Goal: Task Accomplishment & Management: Use online tool/utility

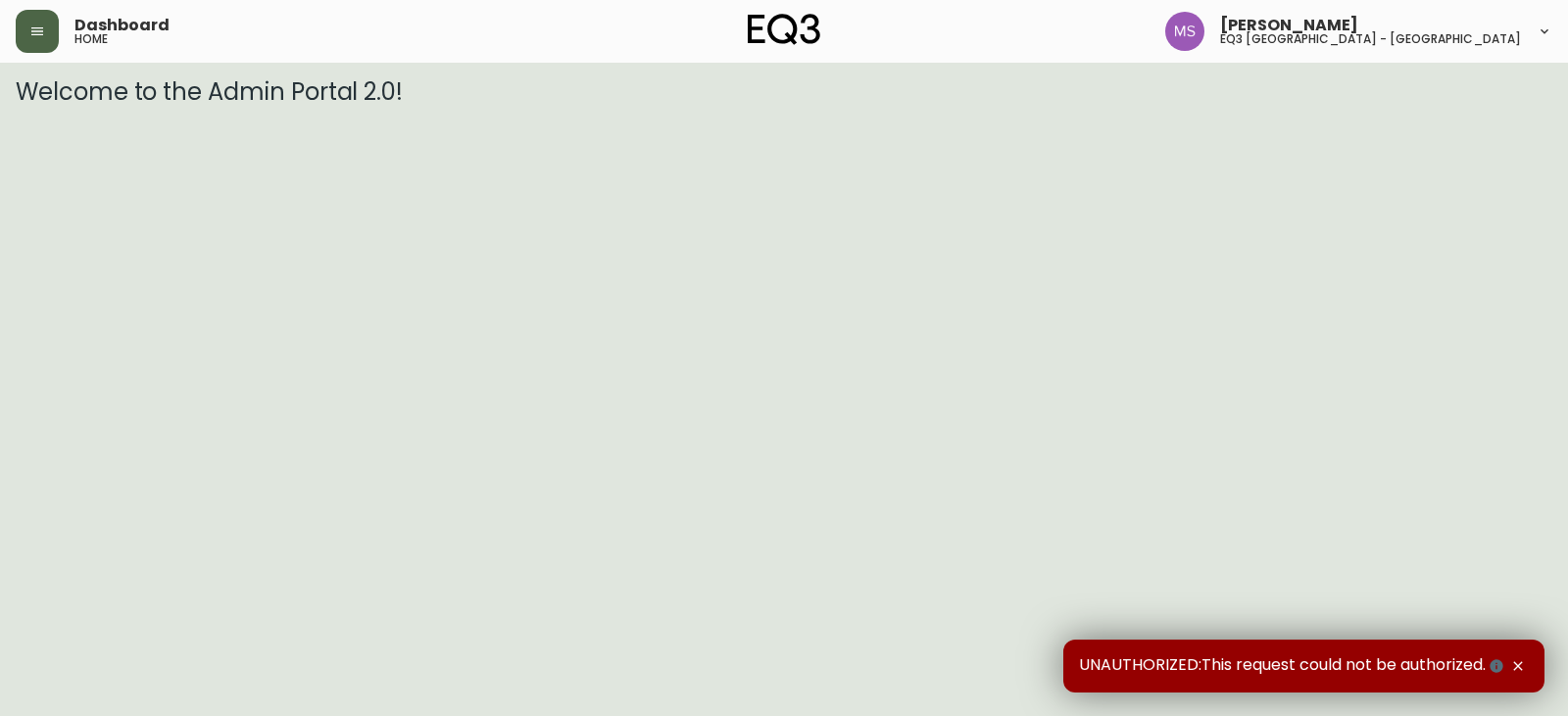
click at [51, 29] on button "button" at bounding box center [37, 31] width 43 height 43
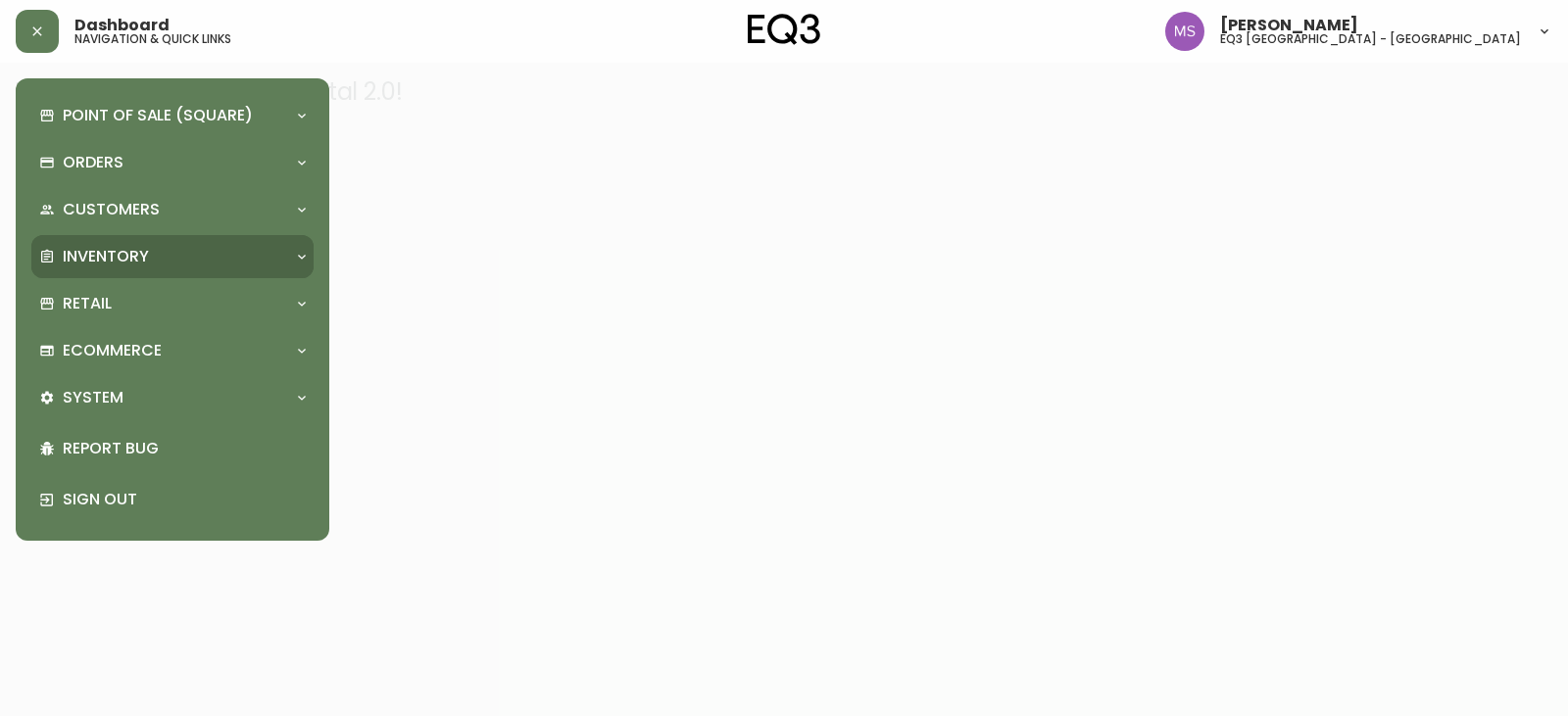
click at [152, 253] on div "Inventory" at bounding box center [163, 257] width 247 height 22
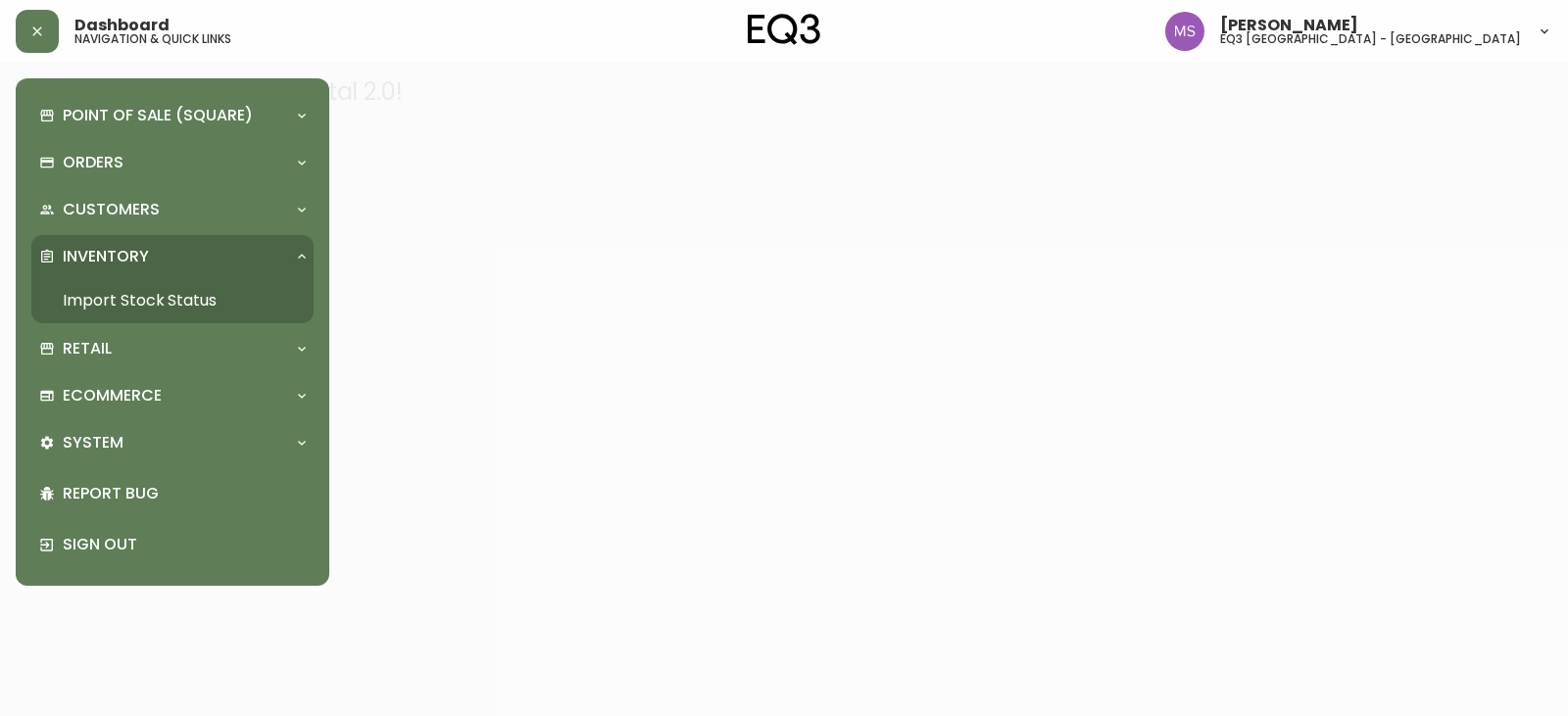
click at [193, 296] on link "Import Stock Status" at bounding box center [172, 300] width 282 height 45
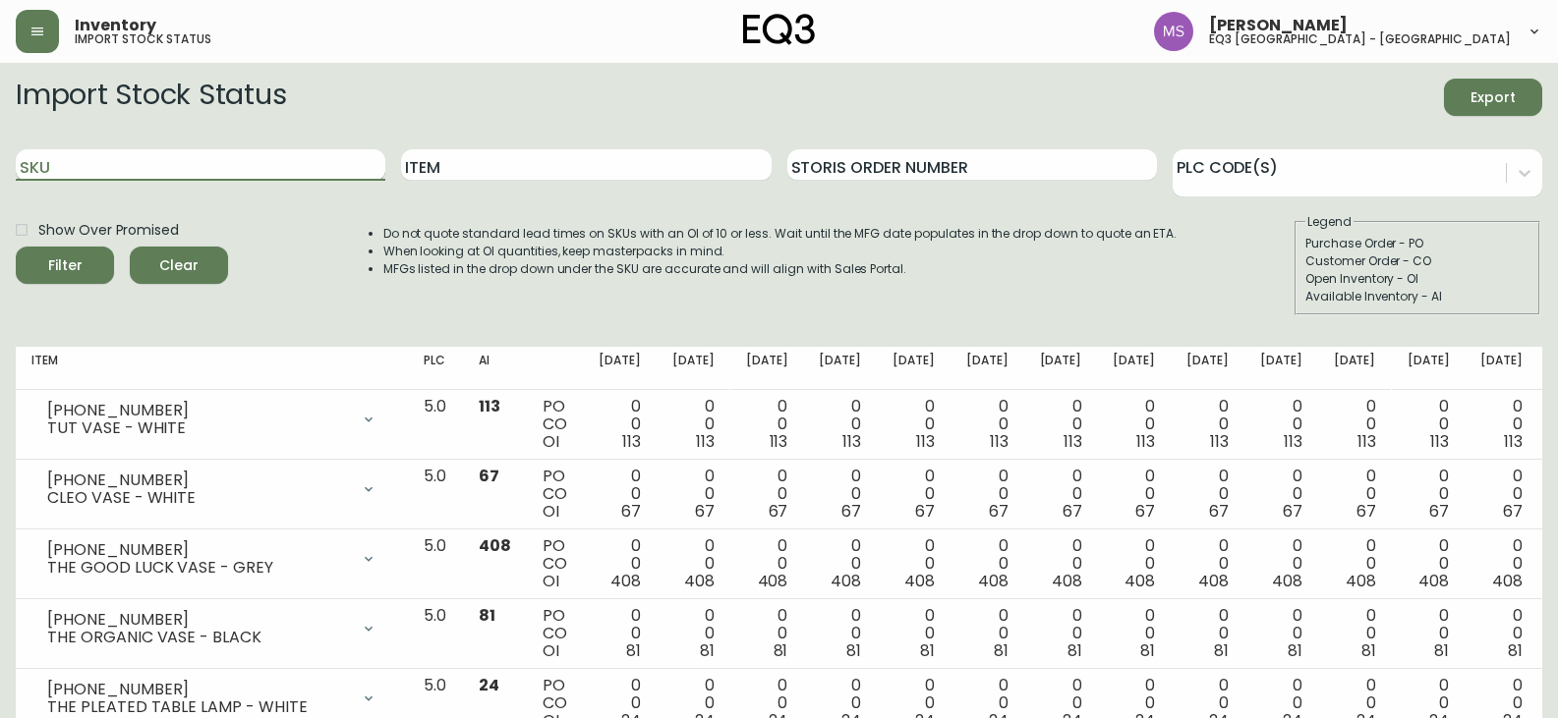
click at [290, 162] on input "SKU" at bounding box center [201, 164] width 370 height 31
click at [16, 247] on button "Filter" at bounding box center [65, 265] width 98 height 37
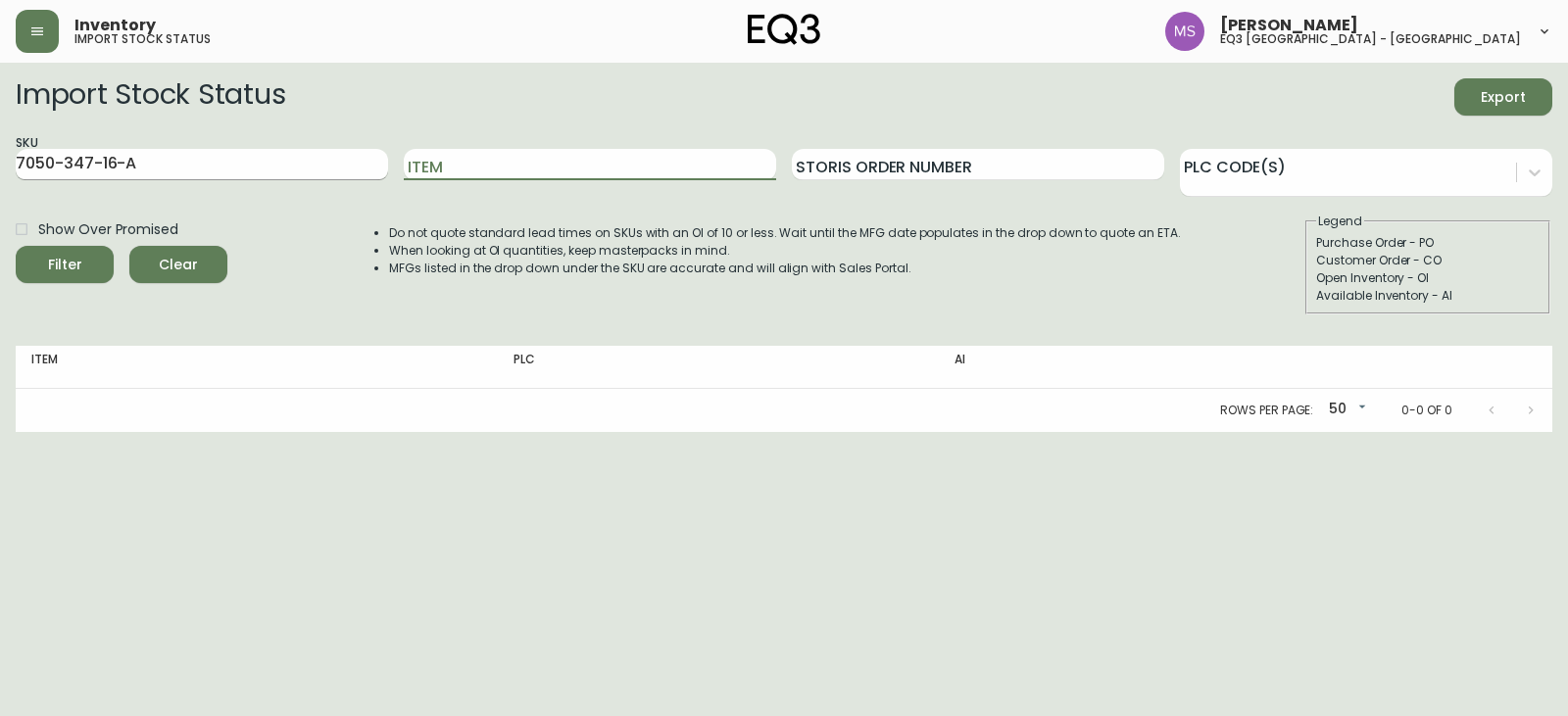
click at [16, 246] on button "Filter" at bounding box center [65, 264] width 98 height 37
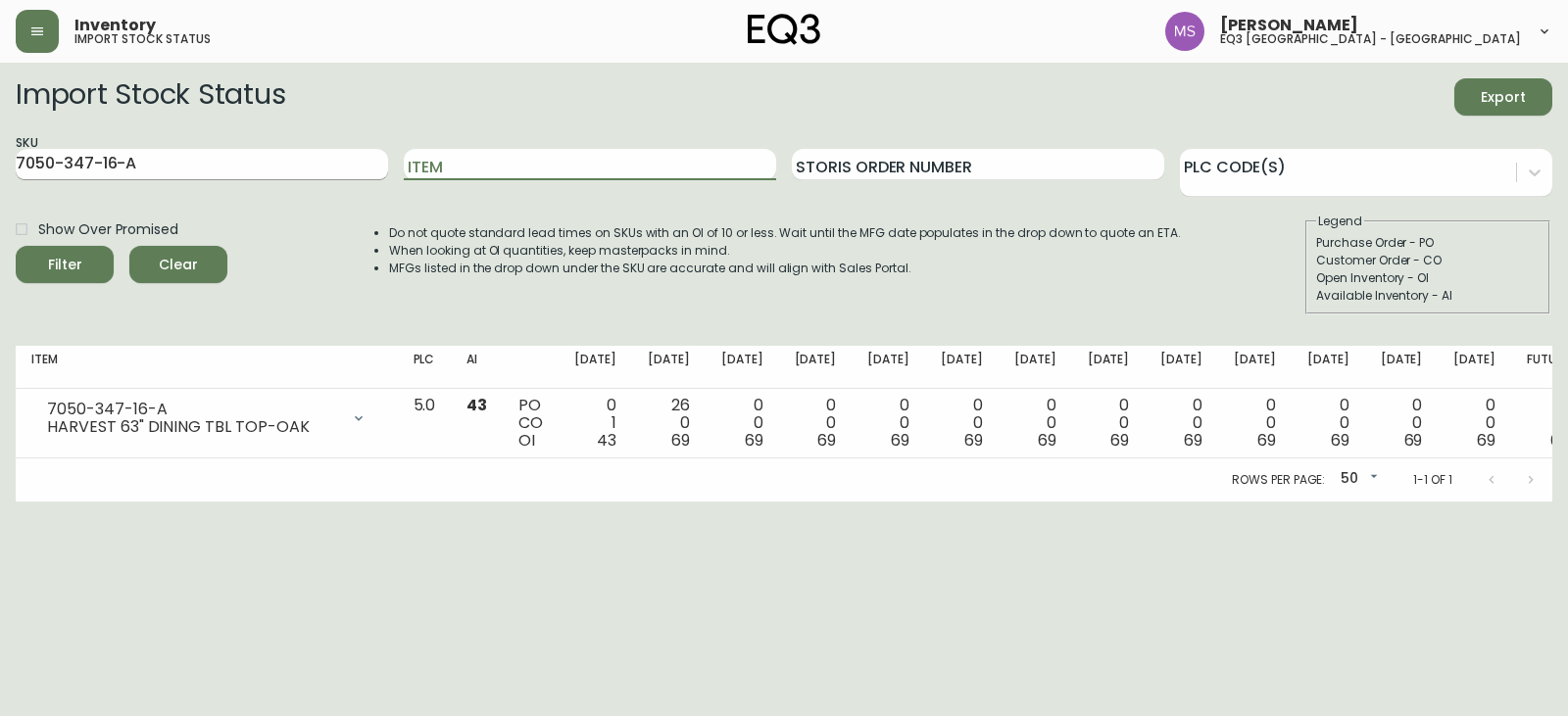
click at [290, 162] on input "7050-347-16-A" at bounding box center [201, 164] width 372 height 31
click at [16, 246] on button "Filter" at bounding box center [65, 264] width 98 height 37
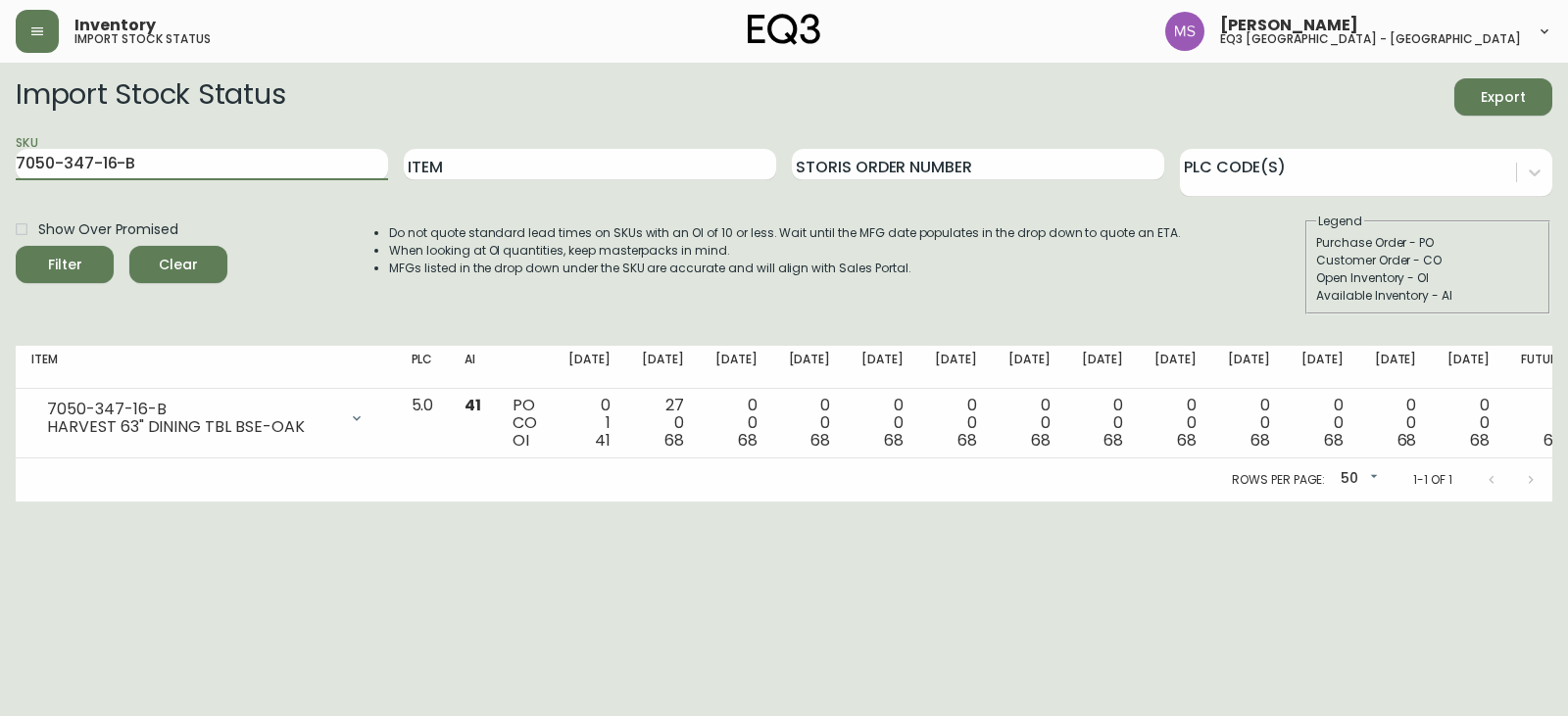
drag, startPoint x: 208, startPoint y: 163, endPoint x: 0, endPoint y: 163, distance: 208.0
click at [0, 163] on main "Import Stock Status Export SKU 7050-347-16-B Item Storis Order Number PLC Code(…" at bounding box center [784, 282] width 1568 height 439
paste input "[PHONE_NUMBER]"
type input "[PHONE_NUMBER]"
click at [16, 246] on button "Filter" at bounding box center [65, 264] width 98 height 37
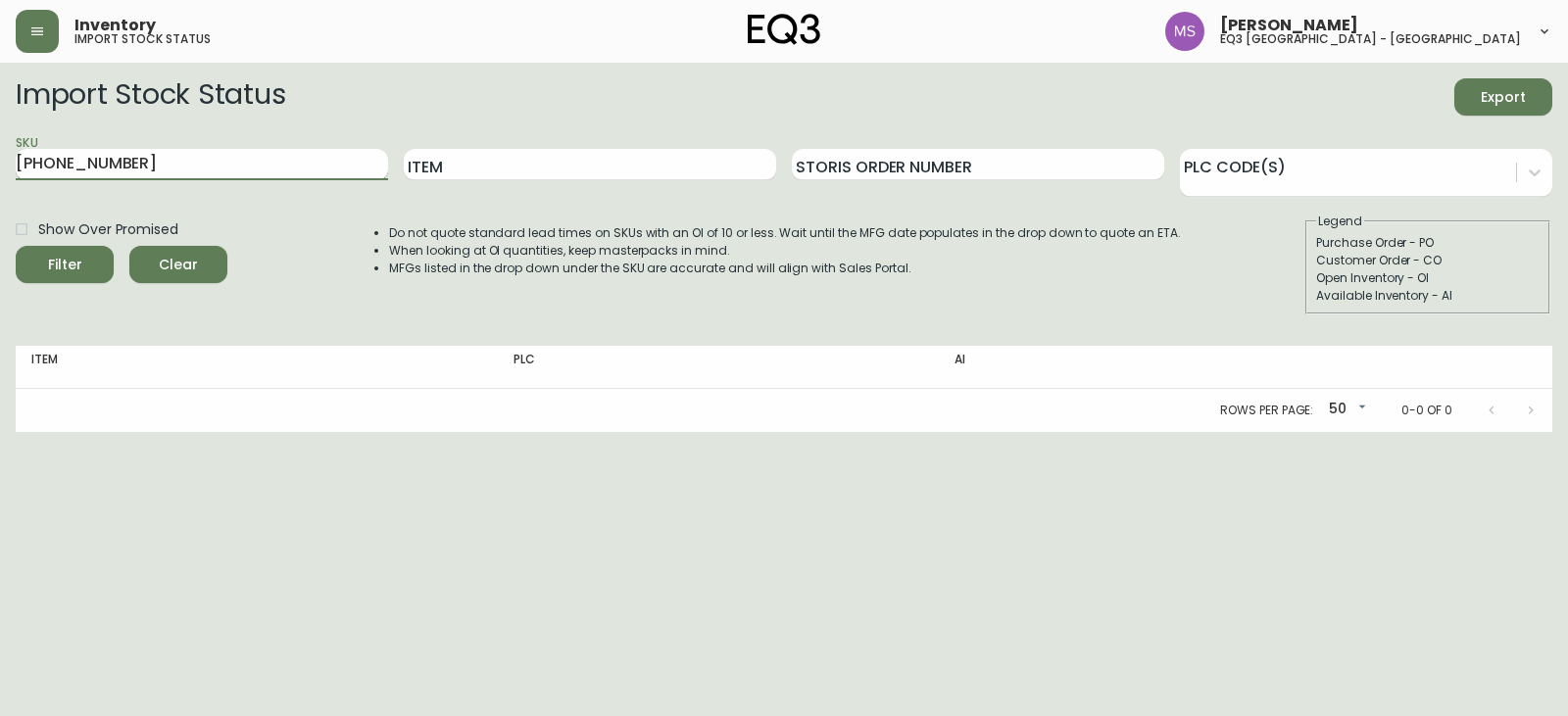
click at [202, 165] on input "[PHONE_NUMBER]" at bounding box center [201, 164] width 372 height 31
click at [16, 246] on button "Filter" at bounding box center [65, 264] width 98 height 37
drag, startPoint x: 214, startPoint y: 173, endPoint x: 0, endPoint y: 175, distance: 214.0
click at [0, 175] on main "Import Stock Status Export SKU [PHONE_NUMBER] Item Storis Order Number PLC Code…" at bounding box center [784, 247] width 1568 height 370
click at [460, 171] on input "Item" at bounding box center [589, 164] width 372 height 31
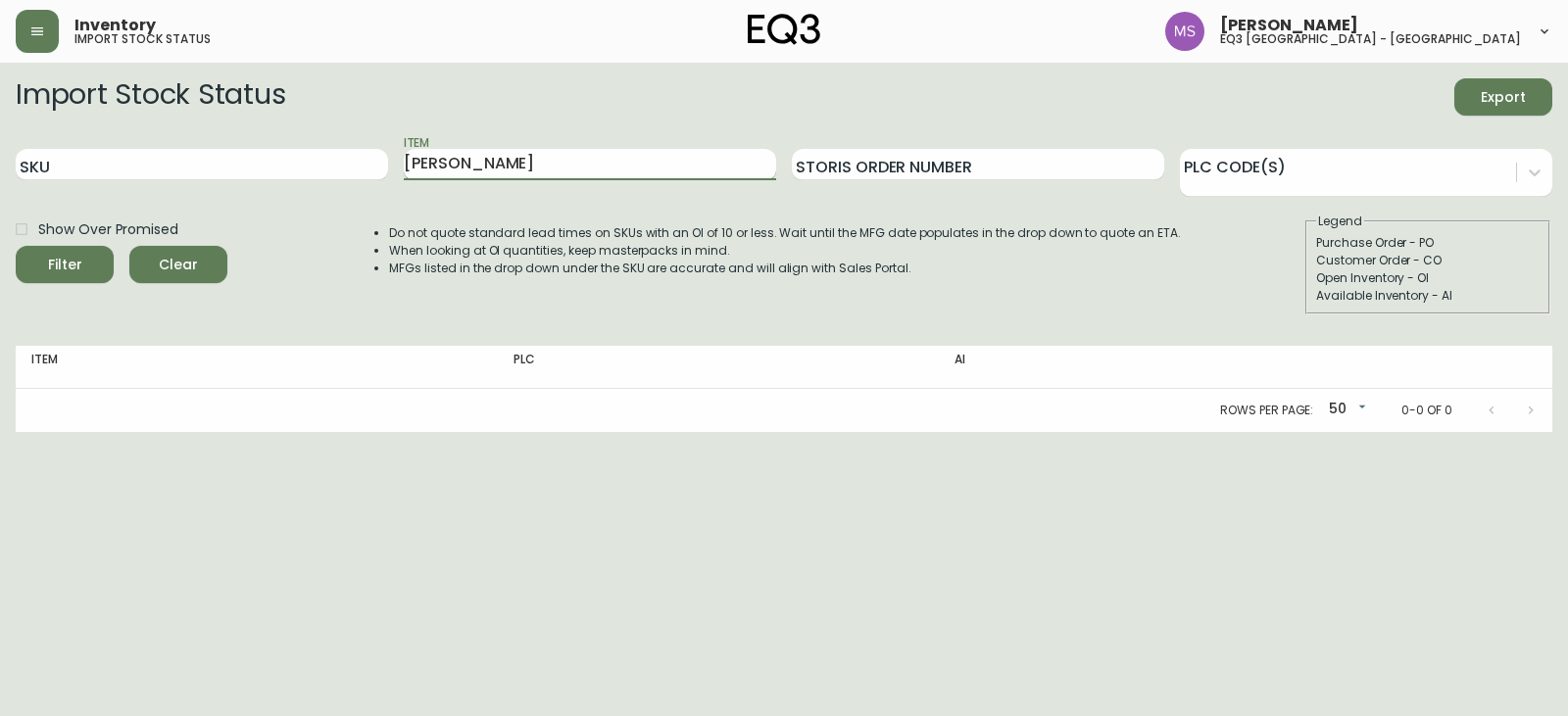
type input "[PERSON_NAME]"
click at [16, 246] on button "Filter" at bounding box center [65, 264] width 98 height 37
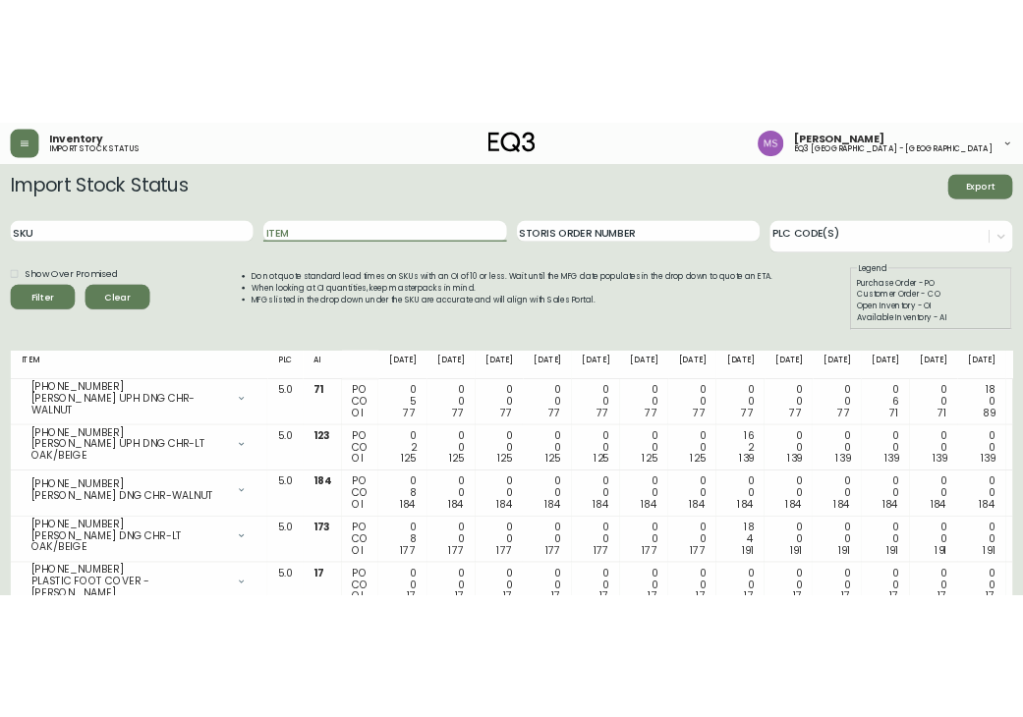
scroll to position [64, 0]
